Goal: Task Accomplishment & Management: Use online tool/utility

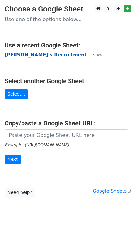
click at [39, 54] on strong "[PERSON_NAME]'s Recruitment" at bounding box center [46, 55] width 82 height 6
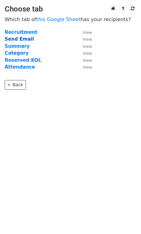
click at [18, 39] on strong "Send Email" at bounding box center [19, 39] width 29 height 6
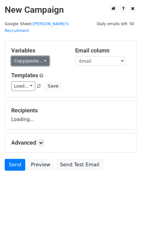
click at [33, 56] on link "Copy/paste..." at bounding box center [30, 61] width 38 height 10
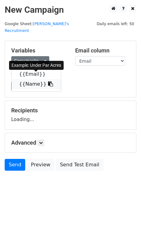
click at [37, 79] on link "{{Name}}" at bounding box center [36, 84] width 49 height 10
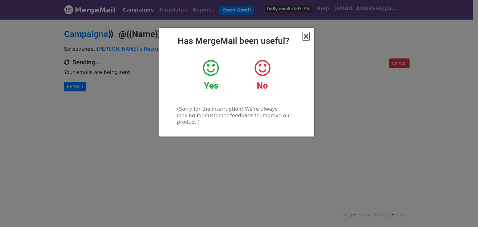
click at [306, 35] on span "×" at bounding box center [306, 36] width 6 height 9
